Goal: Check status

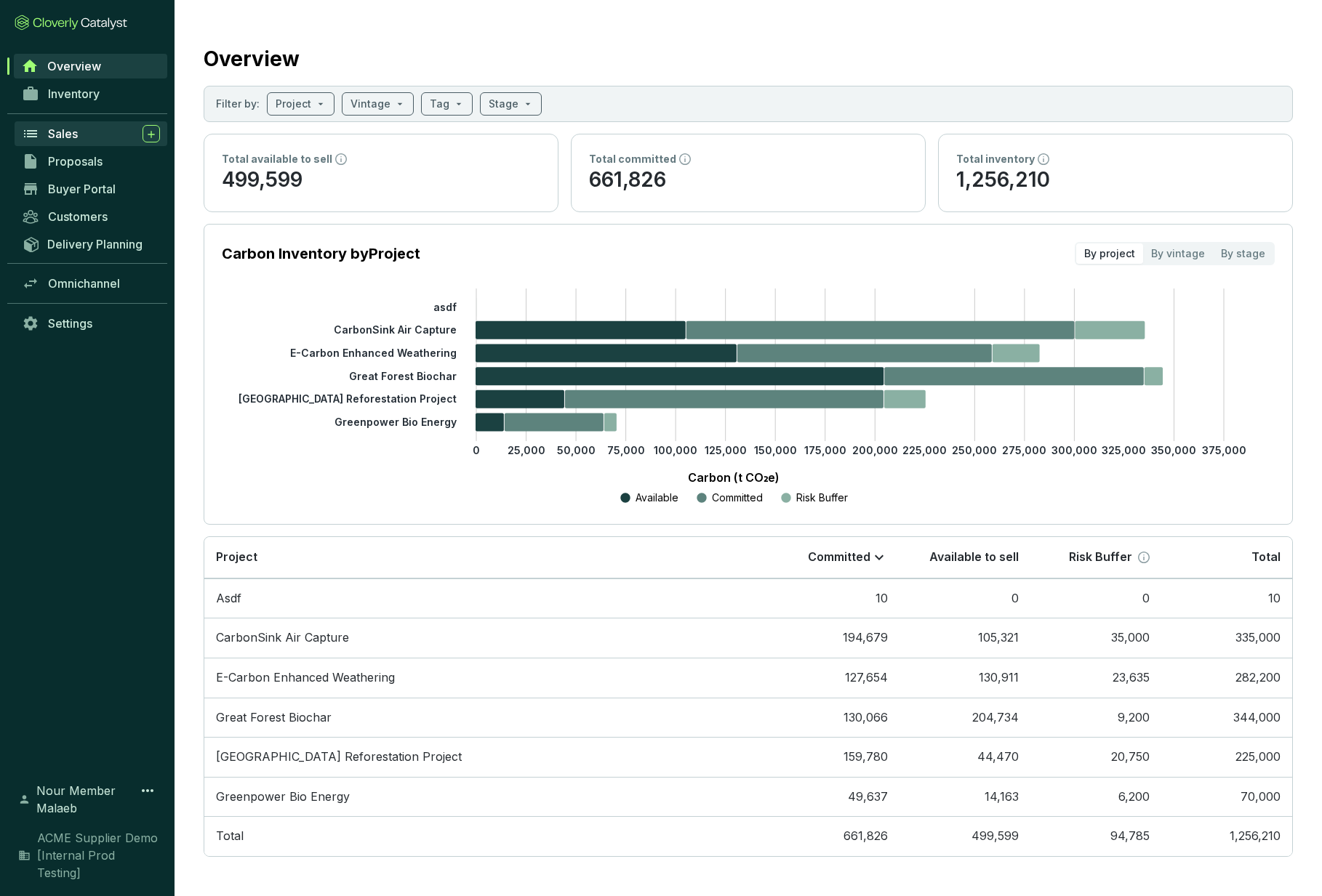
click at [74, 130] on span "Sales" at bounding box center [63, 133] width 30 height 14
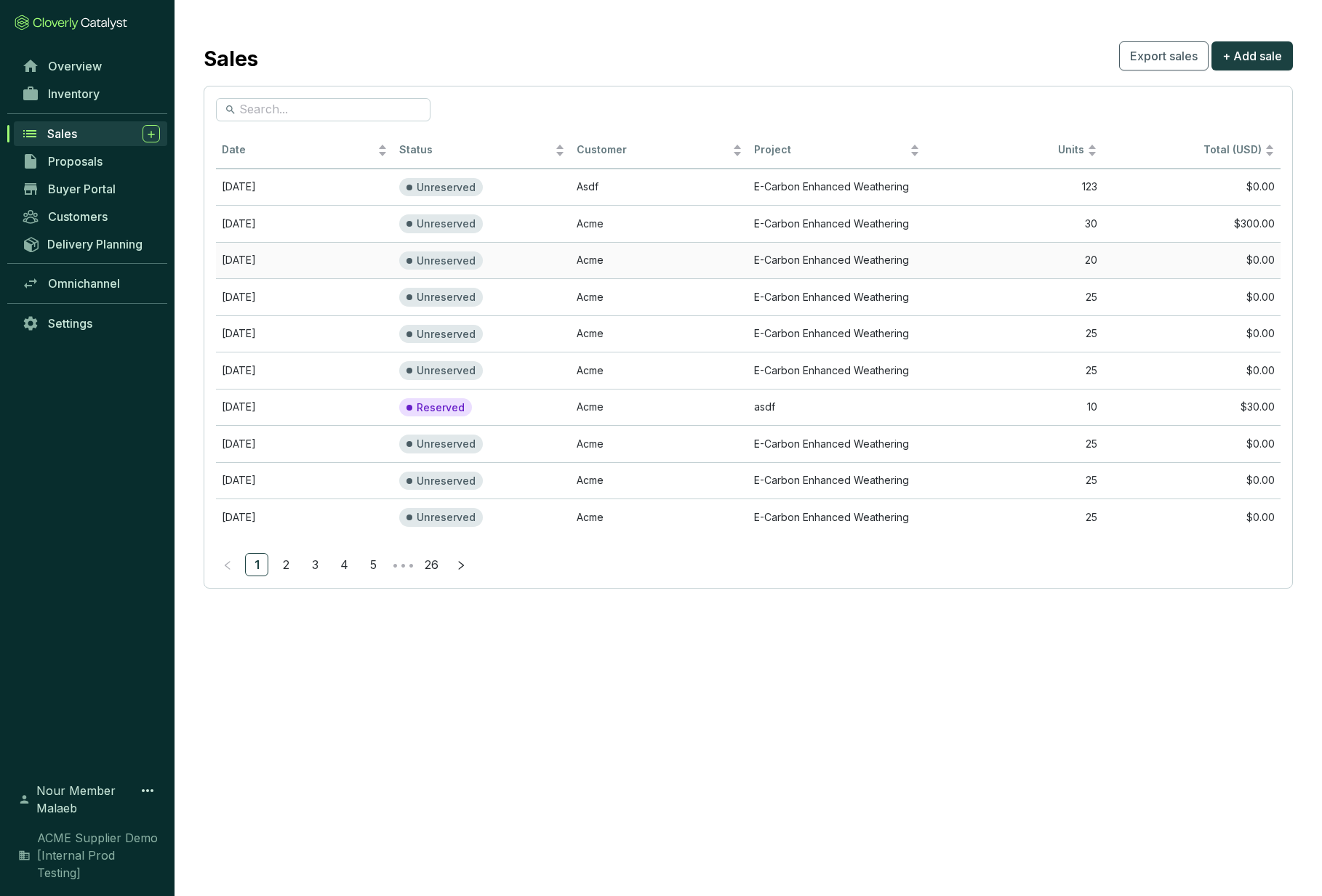
click at [356, 270] on td "Aug 04 2025" at bounding box center [305, 261] width 177 height 37
click at [342, 398] on td "Aug 22 2025" at bounding box center [305, 407] width 177 height 37
click at [346, 267] on td "Aug 04 2025" at bounding box center [305, 261] width 177 height 37
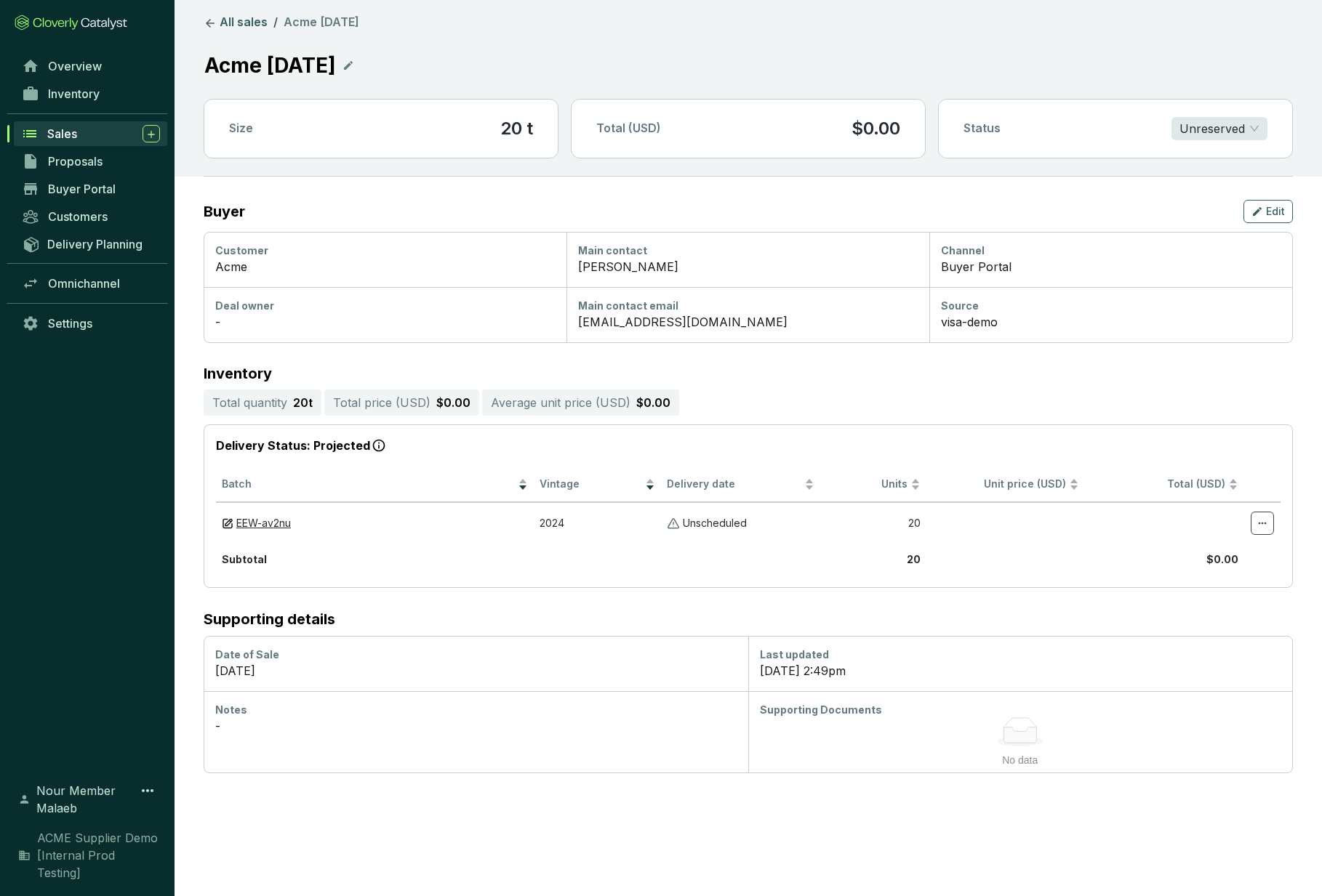
click at [244, 442] on p "Delivery Status: Projected" at bounding box center [748, 446] width 1064 height 19
drag, startPoint x: 244, startPoint y: 442, endPoint x: 332, endPoint y: 443, distance: 88.0
click at [332, 443] on p "Delivery Status: Projected" at bounding box center [748, 446] width 1064 height 19
copy p "Delivery Status: Projected"
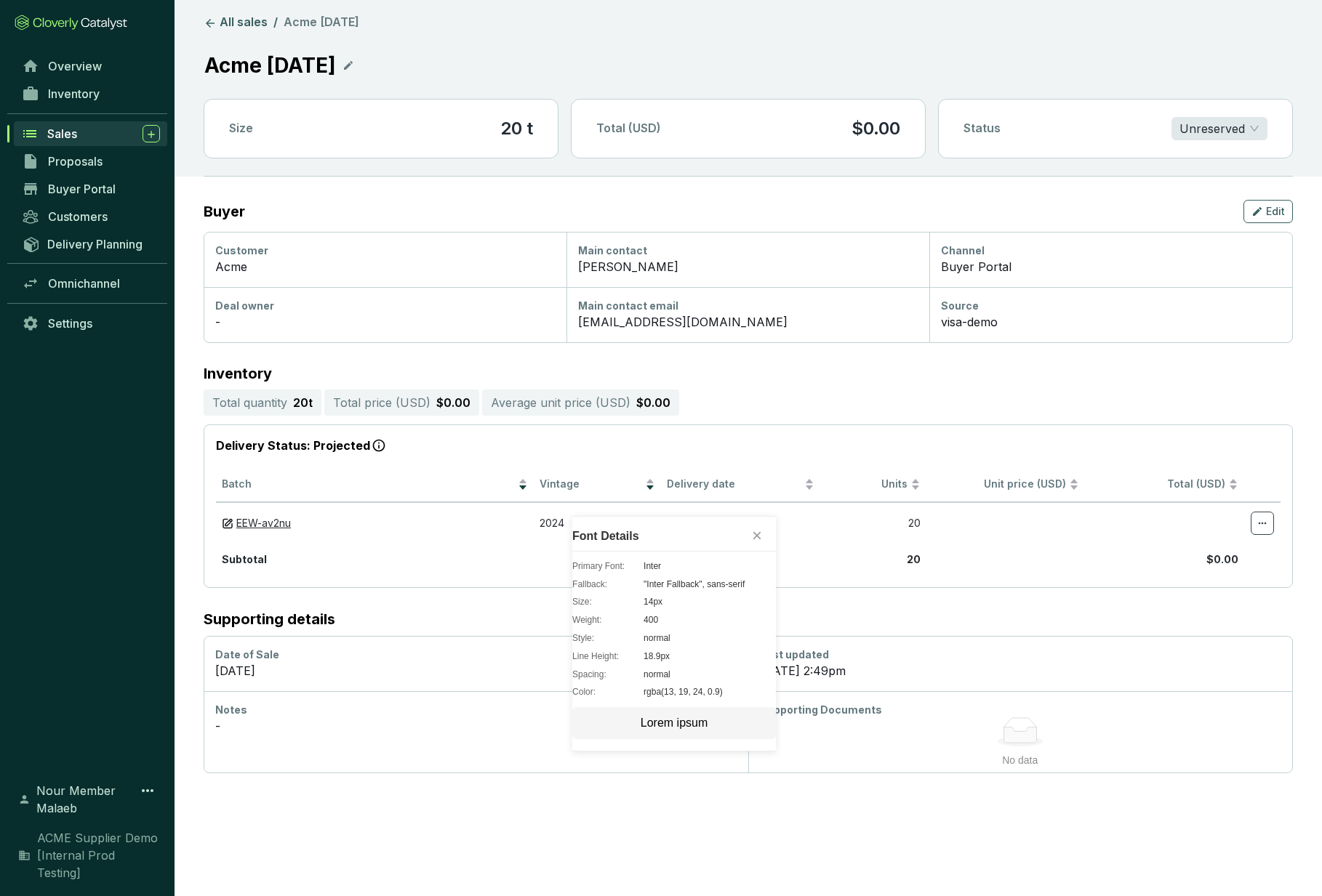
click at [416, 819] on section "All sales / Acme Aug 04 Acme Aug 04 Size 20 t Total (USD) $0.00 Status Unreserv…" at bounding box center [661, 448] width 1322 height 896
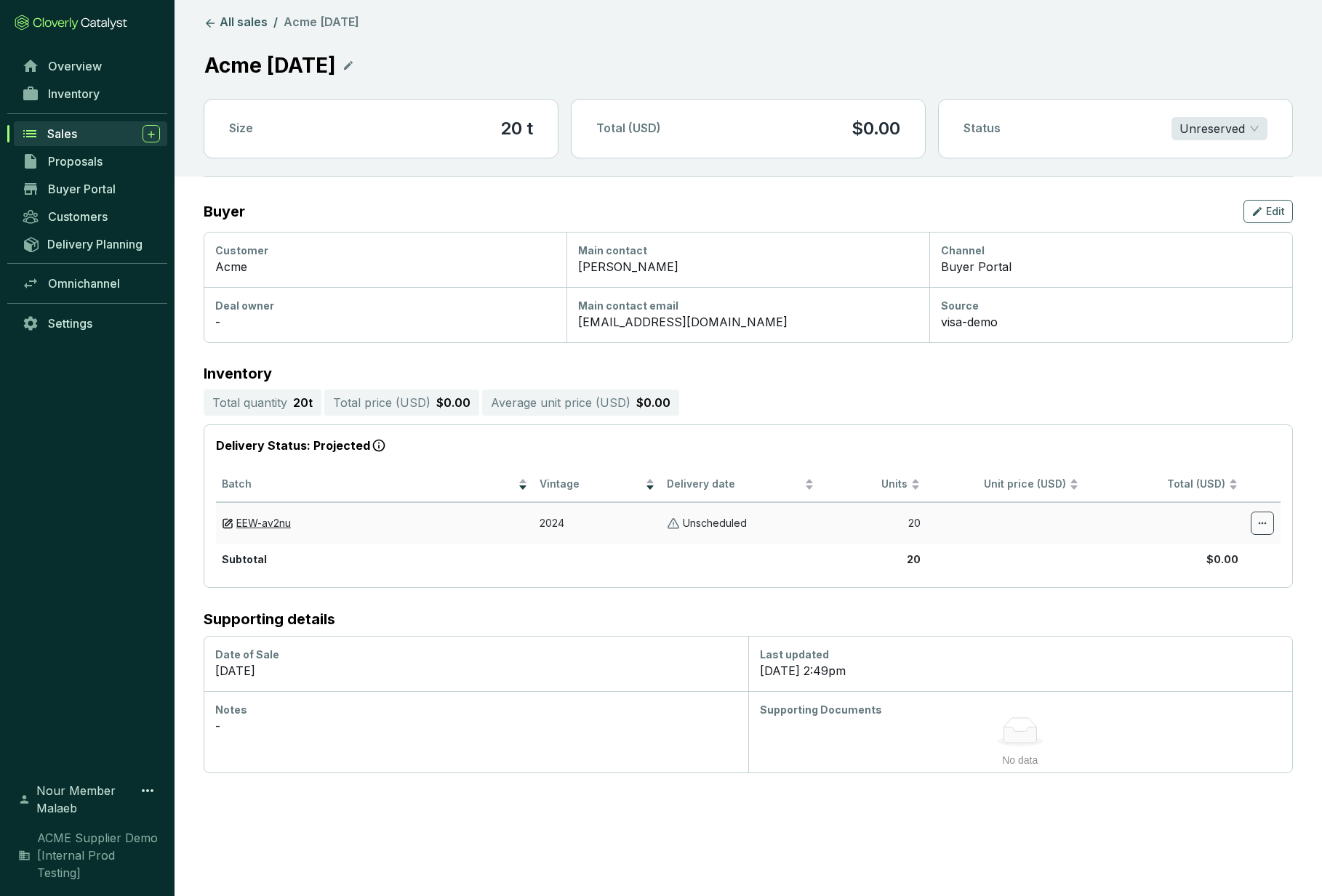
click at [672, 523] on img at bounding box center [672, 524] width 13 height 14
click at [68, 159] on span "Proposals" at bounding box center [75, 160] width 55 height 14
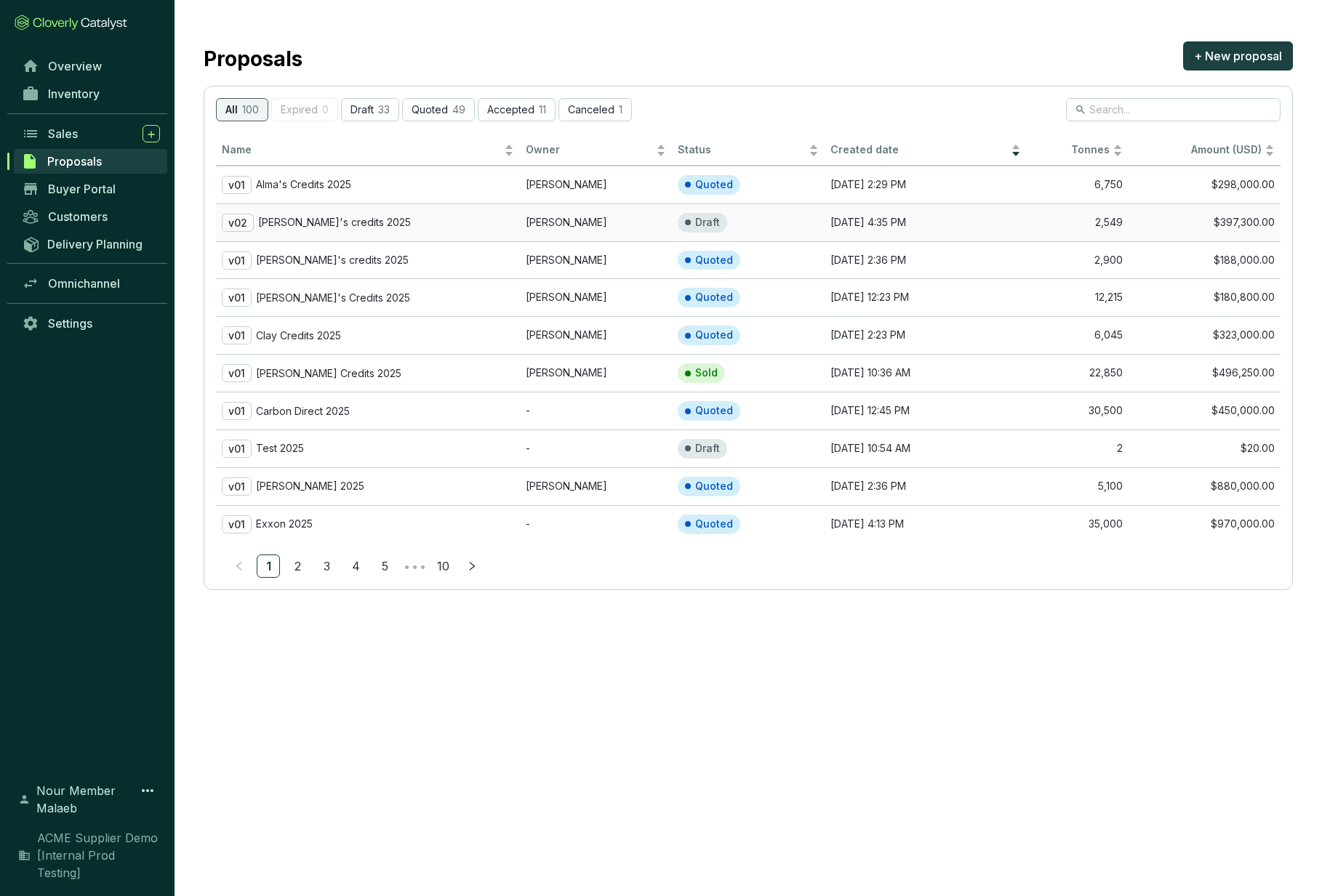
click at [608, 220] on td "[PERSON_NAME]" at bounding box center [596, 222] width 152 height 38
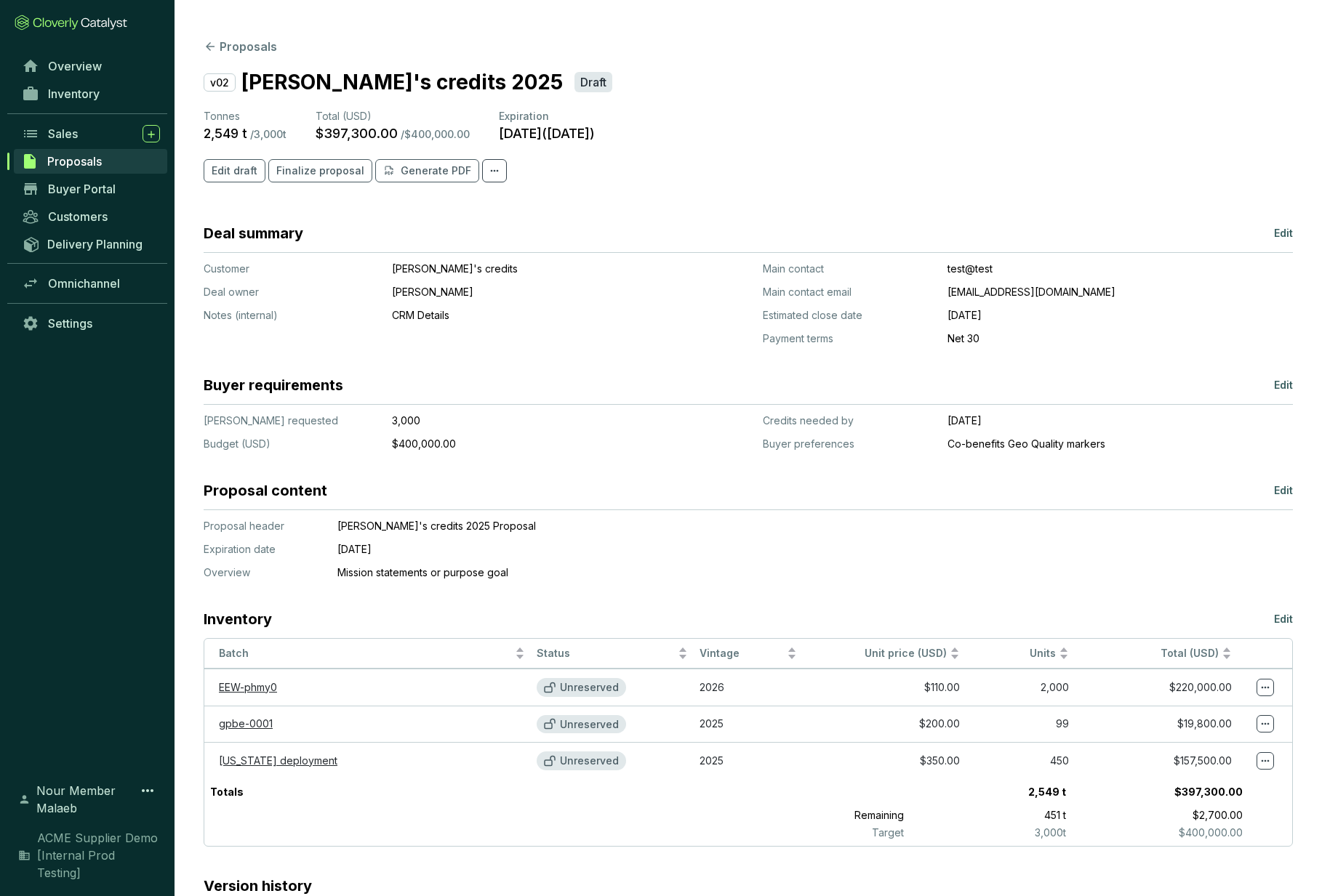
scroll to position [77, 0]
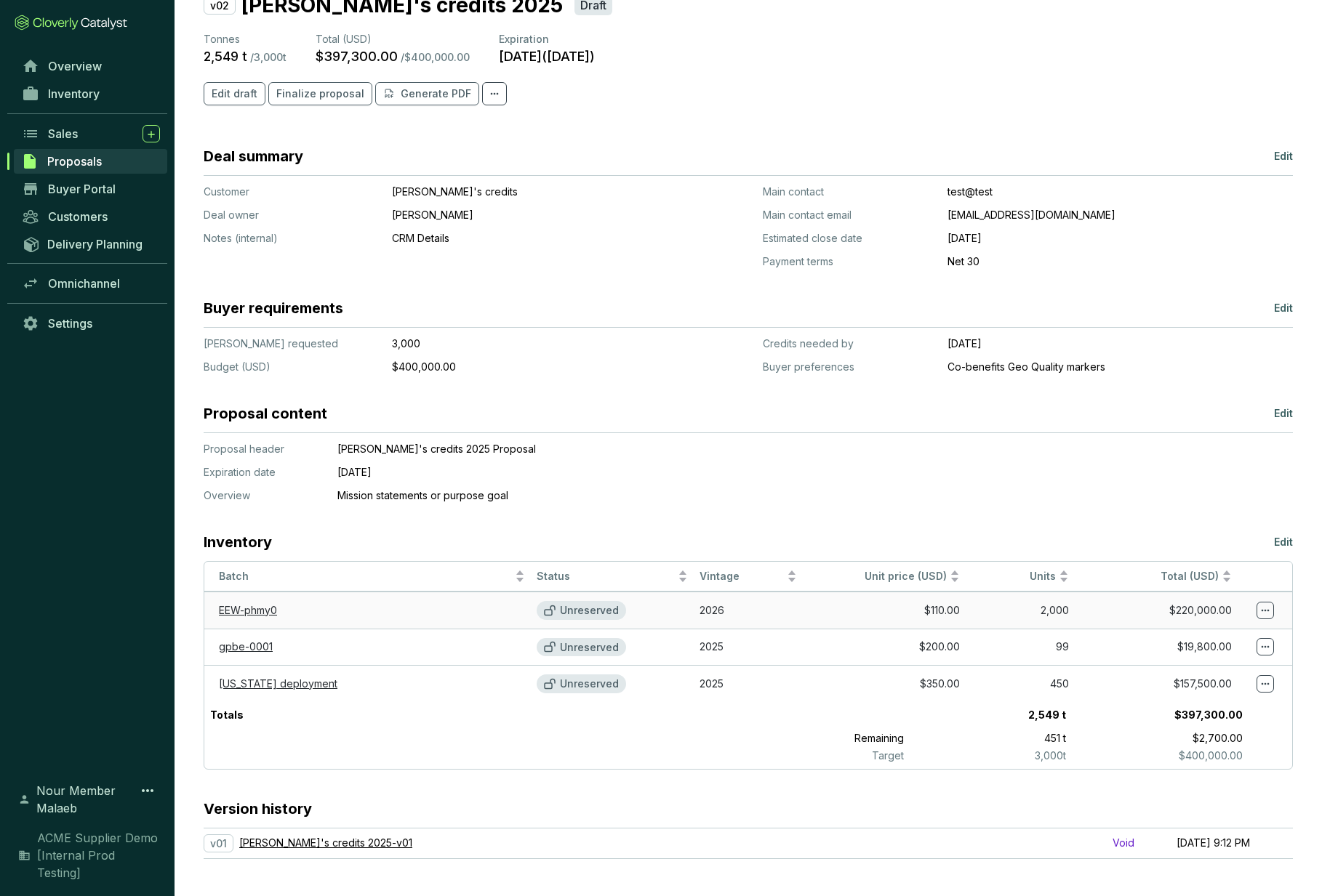
click at [1264, 611] on icon at bounding box center [1265, 611] width 12 height 18
click at [1010, 523] on section "Deal summary Edit Customer Deal owner Notes (internal) [PERSON_NAME]'s credits …" at bounding box center [748, 502] width 1089 height 713
click at [572, 613] on p "Unreserved" at bounding box center [590, 610] width 59 height 13
click at [628, 505] on section "Deal summary Edit Customer Deal owner Notes (internal) [PERSON_NAME]'s credits …" at bounding box center [748, 502] width 1089 height 713
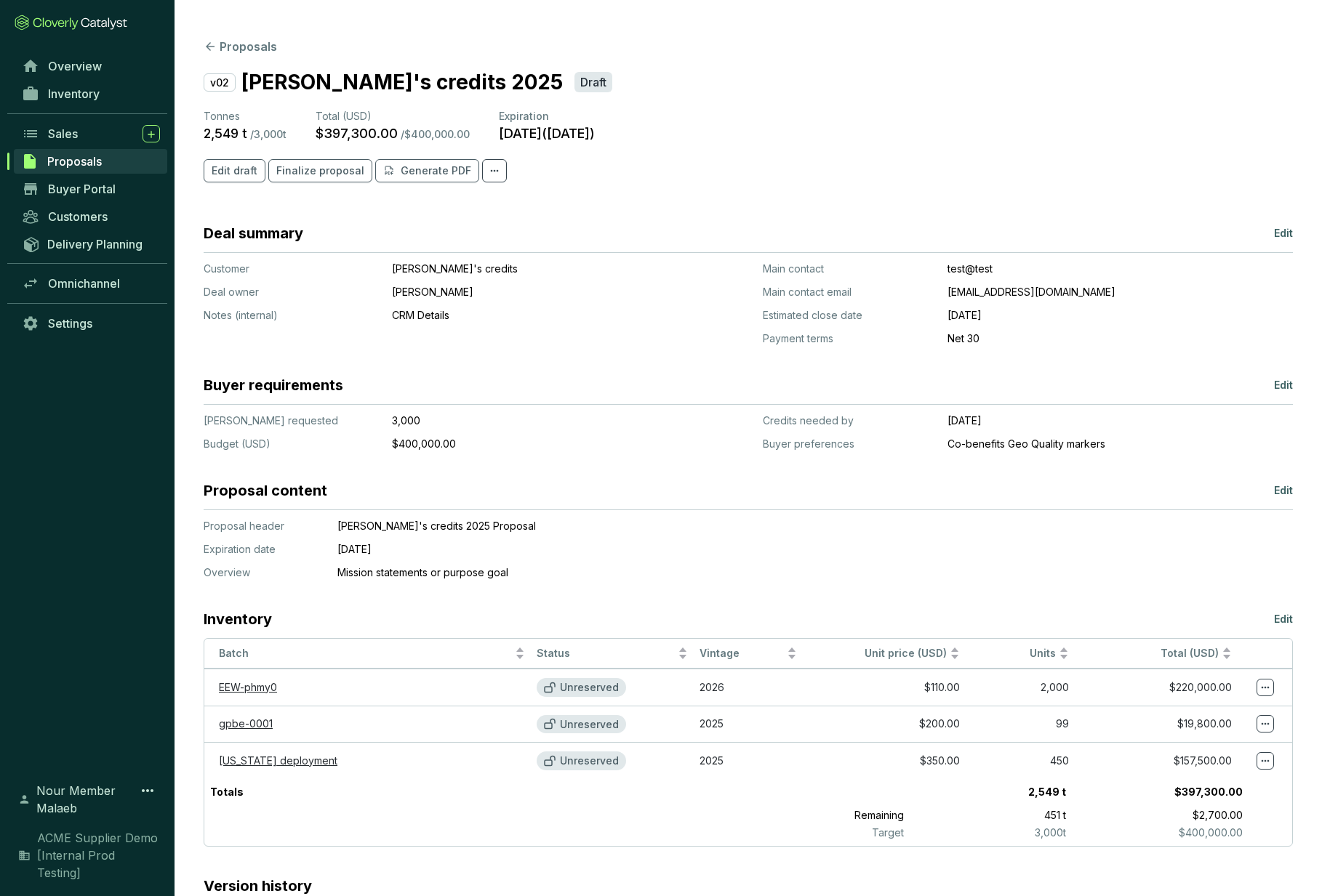
click at [60, 561] on div "Overview Inventory Sales Proposals Buyer Portal Customers Delivery Planning Omn…" at bounding box center [87, 408] width 175 height 712
